Goal: Task Accomplishment & Management: Complete application form

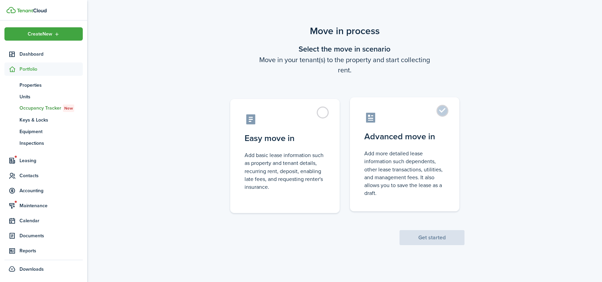
click at [429, 146] on label "Advanced move in Add more detailed lease information such dependents, other lea…" at bounding box center [404, 154] width 109 height 114
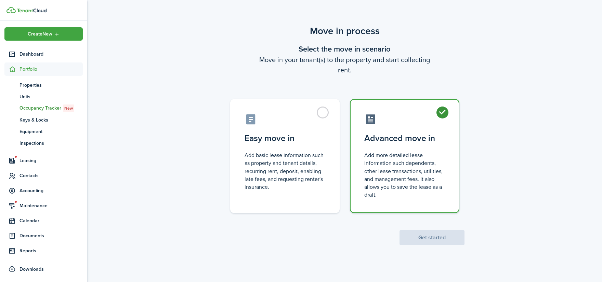
radio input "true"
click at [425, 235] on button "Get started" at bounding box center [431, 237] width 65 height 15
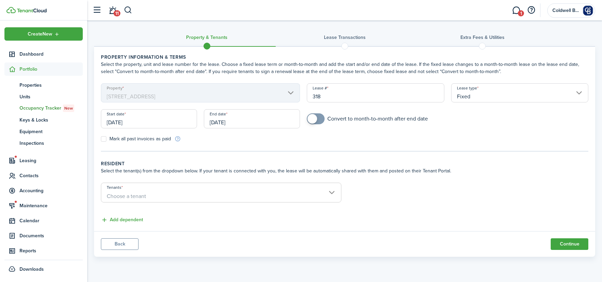
click at [269, 121] on input "[DATE]" at bounding box center [252, 118] width 96 height 19
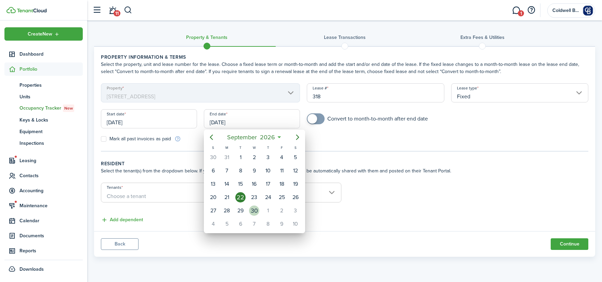
click at [254, 210] on div "30" at bounding box center [254, 211] width 10 height 10
type input "[DATE]"
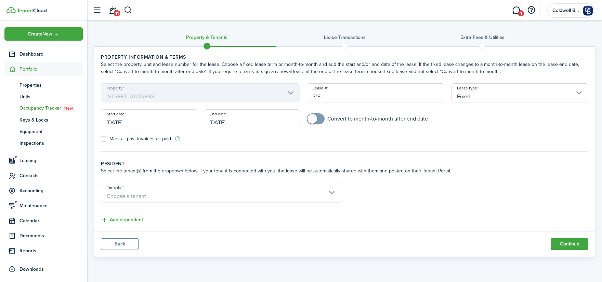
checkbox input "true"
click at [314, 118] on span at bounding box center [312, 119] width 10 height 10
click at [137, 192] on span "Choose a tenant" at bounding box center [221, 197] width 240 height 12
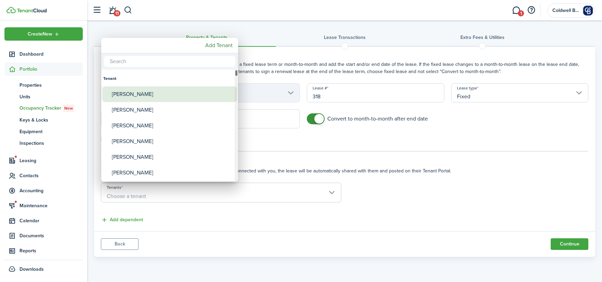
click at [122, 92] on div "[PERSON_NAME]" at bounding box center [172, 94] width 121 height 16
type input "[PERSON_NAME]"
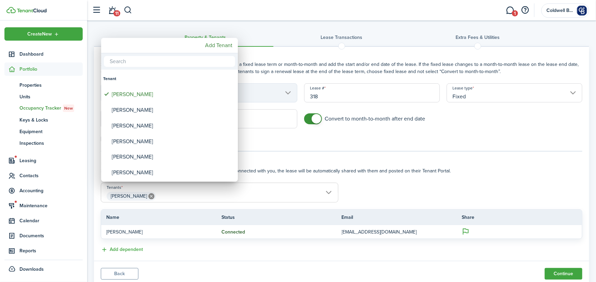
click at [405, 183] on div at bounding box center [297, 141] width 705 height 392
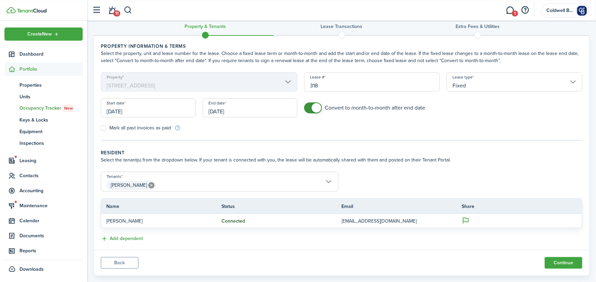
scroll to position [23, 0]
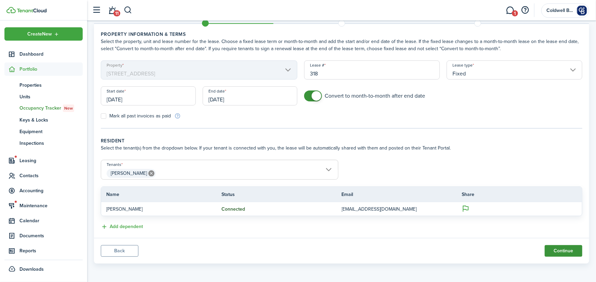
click at [561, 249] on button "Continue" at bounding box center [564, 251] width 38 height 12
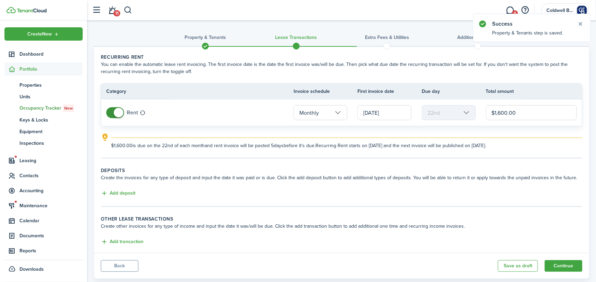
click at [367, 111] on input "[DATE]" at bounding box center [384, 112] width 54 height 15
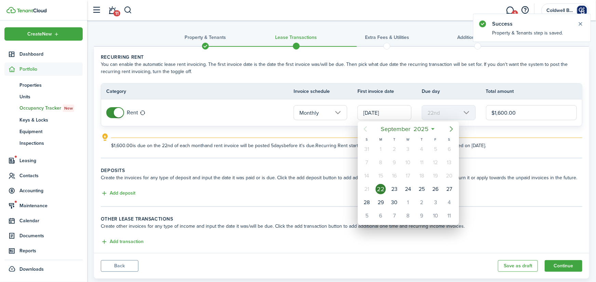
click at [453, 128] on icon "Next page" at bounding box center [451, 129] width 8 height 8
click at [448, 148] on div "1" at bounding box center [449, 149] width 10 height 10
type input "[DATE]"
type input "1st"
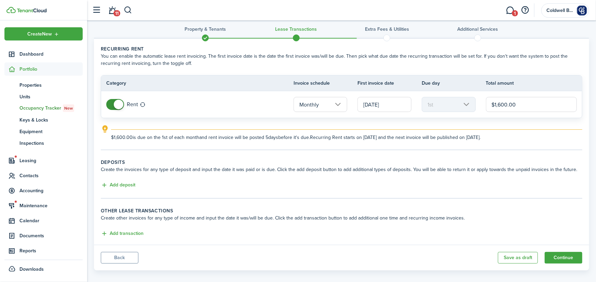
scroll to position [15, 0]
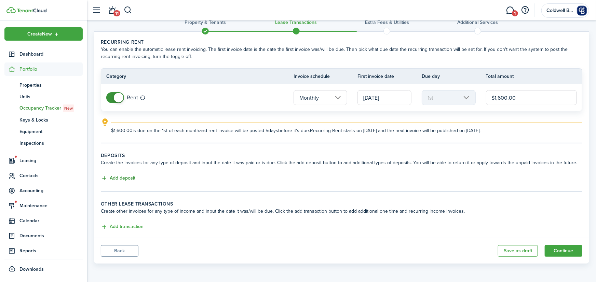
click at [131, 176] on button "Add deposit" at bounding box center [118, 179] width 35 height 8
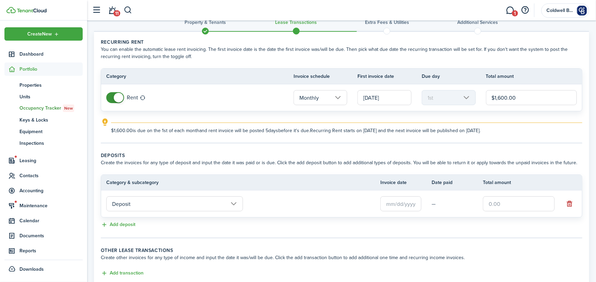
click at [399, 205] on input "text" at bounding box center [400, 204] width 41 height 15
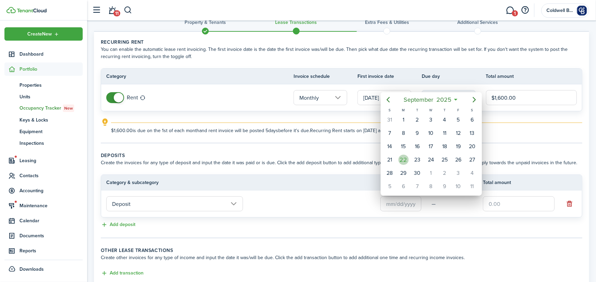
click at [407, 160] on div "22" at bounding box center [404, 160] width 10 height 10
type input "[DATE]"
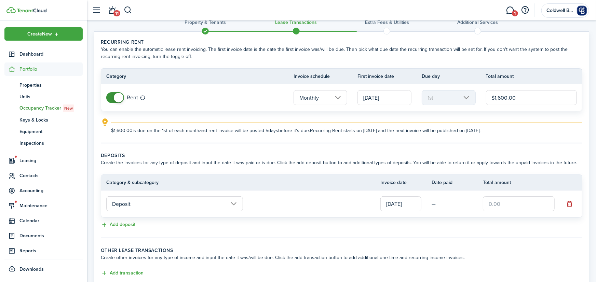
click at [501, 204] on input "text" at bounding box center [519, 204] width 72 height 15
type input "$1,600.00"
click at [336, 205] on td "Deposit" at bounding box center [240, 204] width 279 height 18
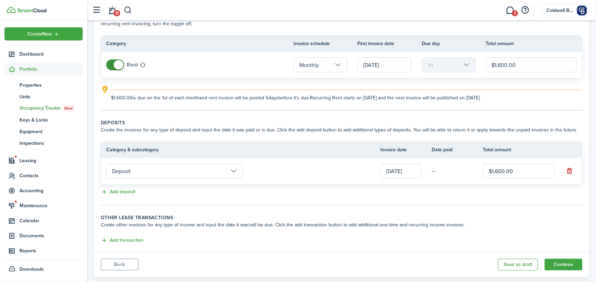
scroll to position [61, 0]
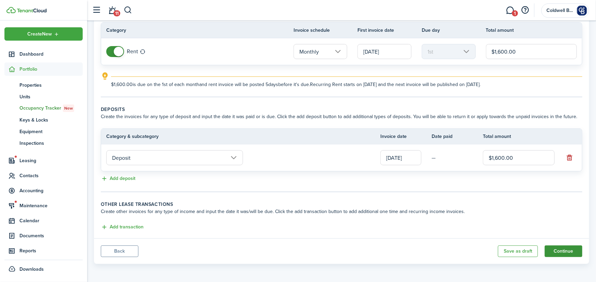
click at [567, 250] on button "Continue" at bounding box center [564, 252] width 38 height 12
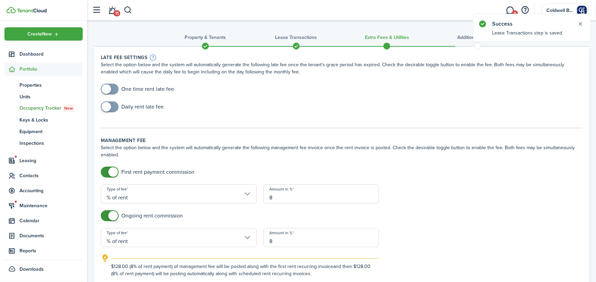
checkbox input "true"
click at [112, 91] on span at bounding box center [109, 89] width 7 height 11
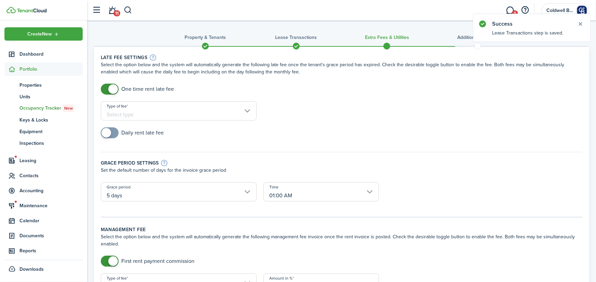
click at [144, 112] on input "Type of fee" at bounding box center [179, 111] width 156 height 19
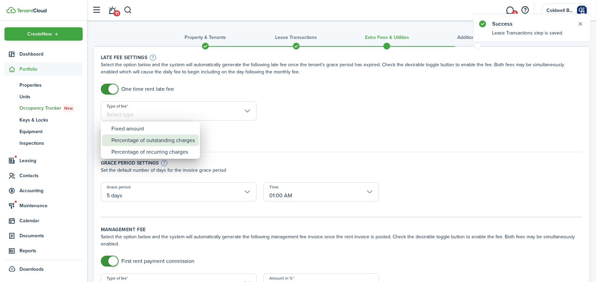
click at [140, 131] on div "Fixed amount" at bounding box center [152, 129] width 83 height 12
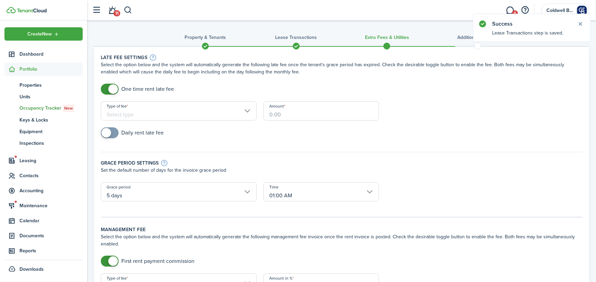
type input "Fixed amount"
click at [286, 115] on input "Amount" at bounding box center [321, 111] width 115 height 19
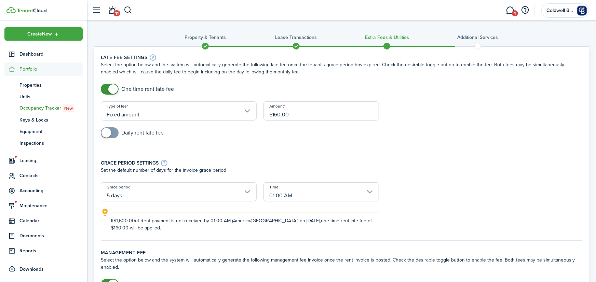
type input "$160.00"
checkbox input "true"
click at [113, 134] on span at bounding box center [109, 132] width 7 height 11
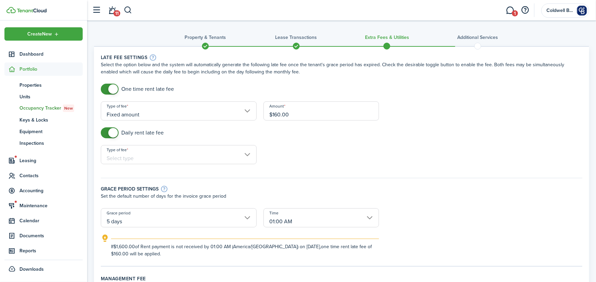
click at [173, 160] on input "Type of fee" at bounding box center [179, 154] width 156 height 19
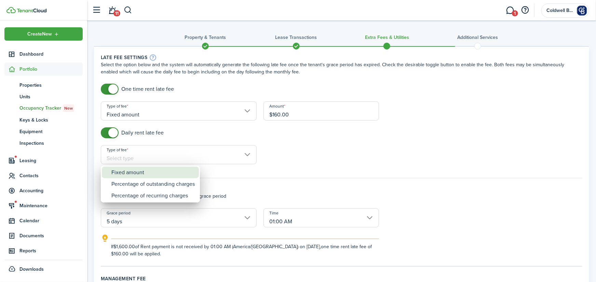
click at [139, 176] on div "Fixed amount" at bounding box center [152, 173] width 83 height 12
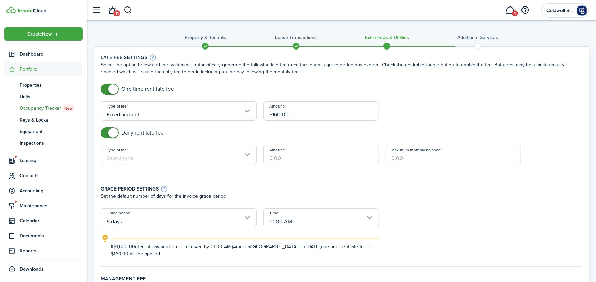
type input "Fixed amount"
click at [280, 158] on input "Amount" at bounding box center [321, 154] width 115 height 19
type input "$10.00"
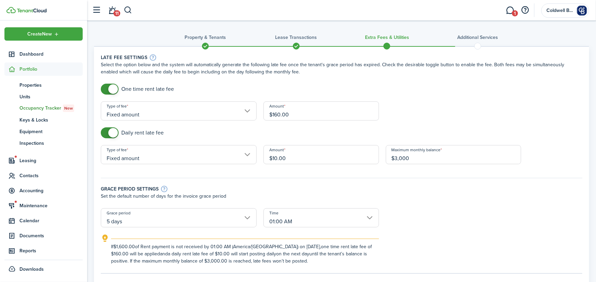
type input "$3,000.00"
click at [391, 191] on div "Grace period settings" at bounding box center [342, 189] width 482 height 8
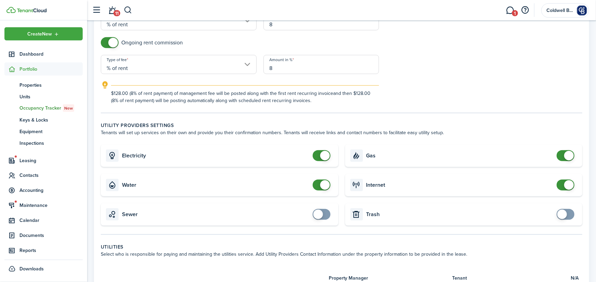
scroll to position [338, 0]
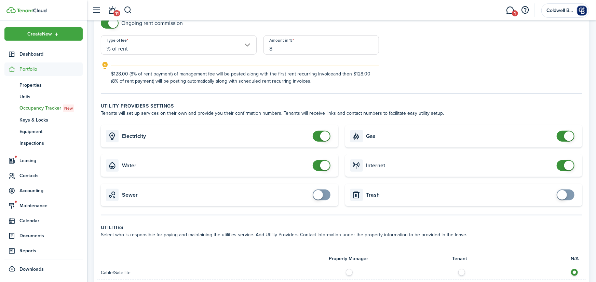
checkbox input "false"
click at [321, 139] on span at bounding box center [321, 136] width 7 height 11
checkbox input "false"
click at [322, 166] on span at bounding box center [325, 166] width 10 height 10
checkbox input "false"
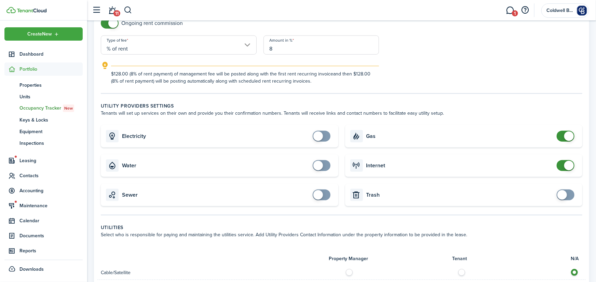
click at [565, 136] on span at bounding box center [569, 137] width 10 height 10
checkbox input "false"
click at [565, 165] on span at bounding box center [569, 166] width 10 height 10
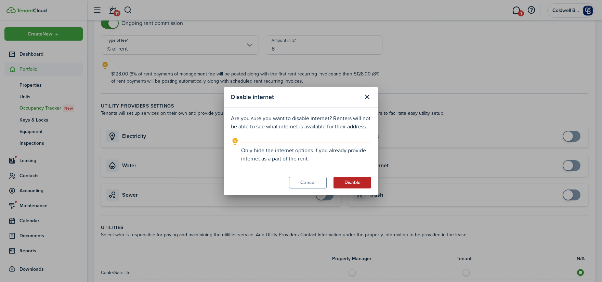
click at [357, 185] on button "Disable" at bounding box center [352, 183] width 38 height 12
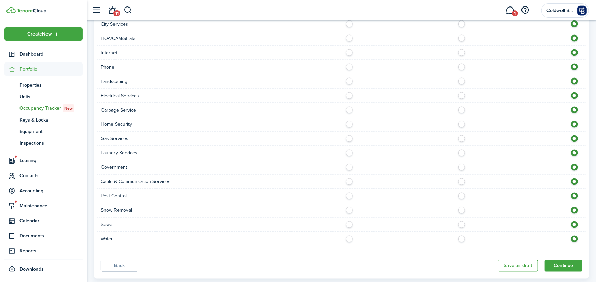
scroll to position [616, 0]
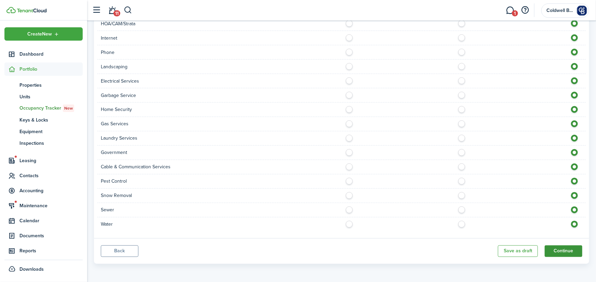
drag, startPoint x: 566, startPoint y: 249, endPoint x: 553, endPoint y: 249, distance: 13.3
click at [566, 249] on button "Continue" at bounding box center [564, 252] width 38 height 12
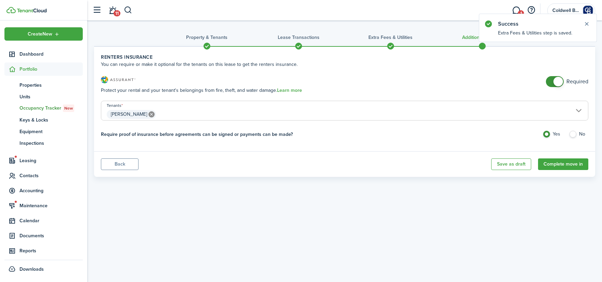
checkbox input "false"
click at [553, 81] on span at bounding box center [554, 81] width 7 height 11
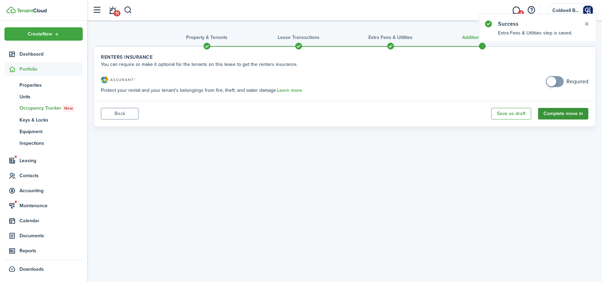
click at [563, 112] on button "Complete move in" at bounding box center [563, 114] width 50 height 12
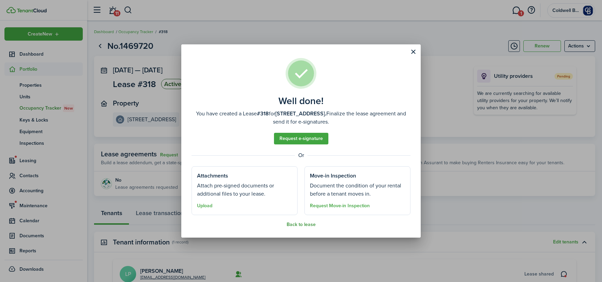
click at [293, 224] on button "Back to lease" at bounding box center [300, 224] width 29 height 5
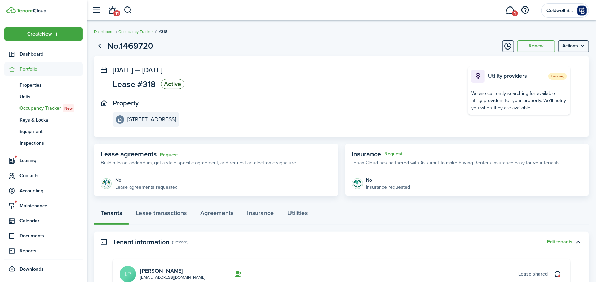
click at [215, 43] on page-view-header "No.1469720 Renew Actions" at bounding box center [341, 46] width 495 height 13
